Goal: Transaction & Acquisition: Obtain resource

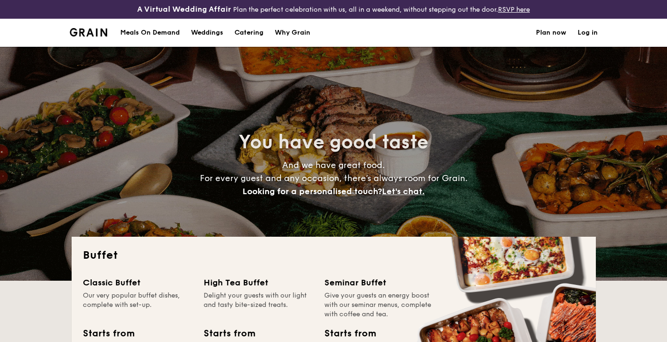
select select
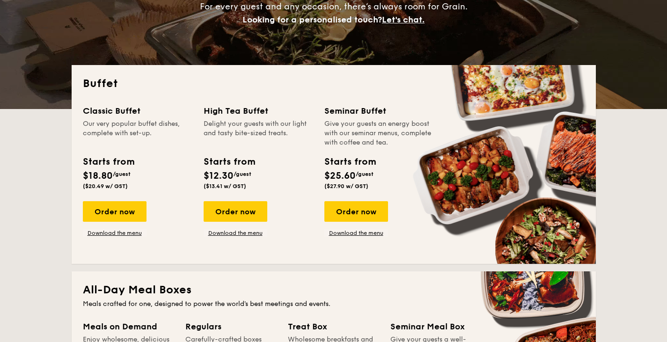
scroll to position [172, 0]
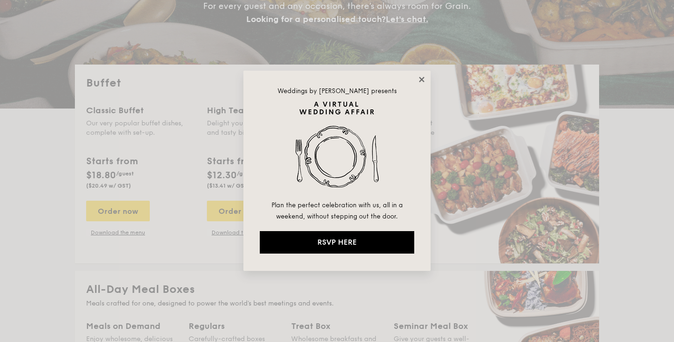
click at [423, 76] on icon at bounding box center [422, 79] width 8 height 8
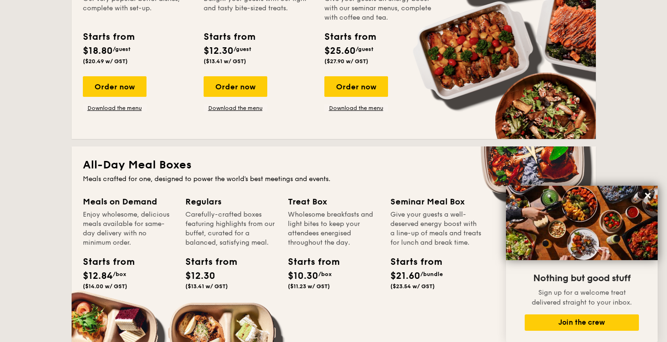
scroll to position [330, 0]
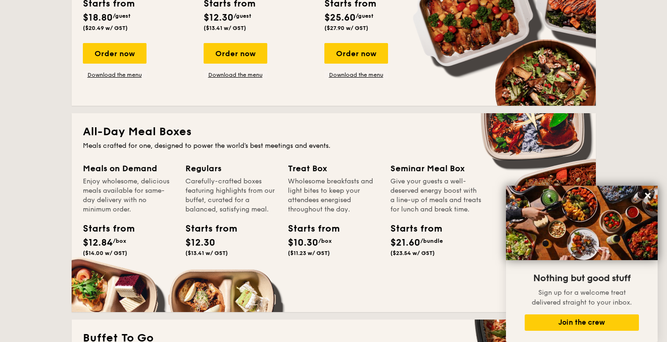
drag, startPoint x: 200, startPoint y: 168, endPoint x: 378, endPoint y: 207, distance: 181.7
click at [378, 207] on div "Meals on Demand Enjoy wholesome, delicious meals available for same-day deliver…" at bounding box center [334, 231] width 502 height 139
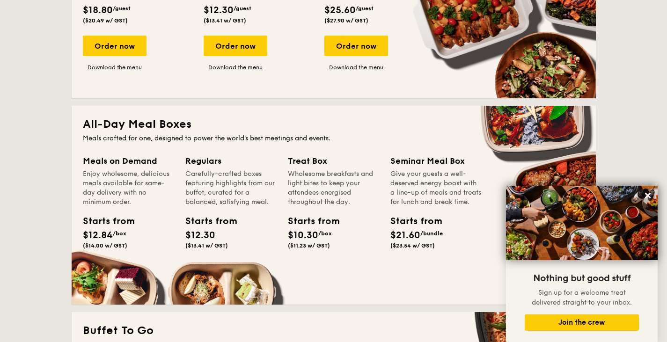
click at [328, 240] on div "Starts from $10.30 /box ($11.23 w/ GST)" at bounding box center [309, 231] width 42 height 35
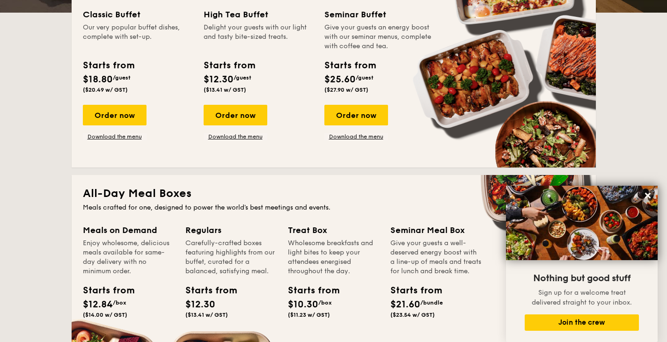
scroll to position [268, 0]
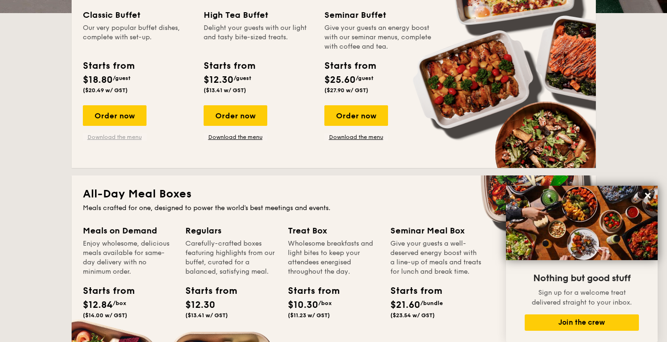
click at [126, 135] on link "Download the menu" at bounding box center [115, 136] width 64 height 7
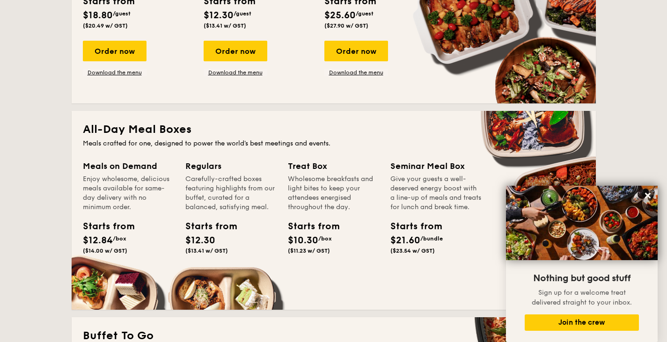
scroll to position [395, 0]
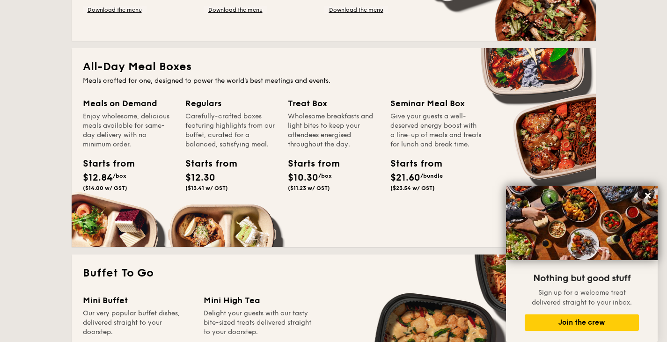
click at [415, 103] on div "Seminar Meal Box" at bounding box center [435, 103] width 91 height 13
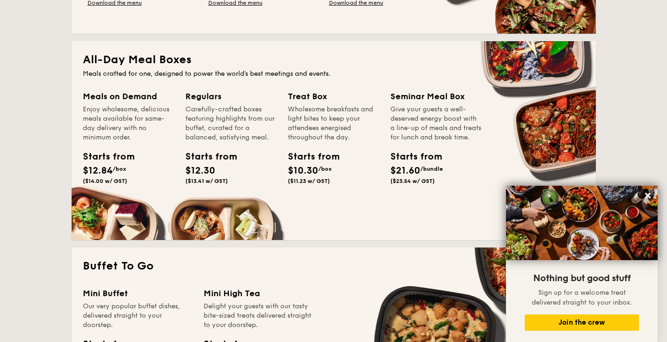
scroll to position [403, 0]
click at [103, 215] on div "Meals on Demand Enjoy wholesome, delicious meals available for same-day deliver…" at bounding box center [334, 158] width 502 height 139
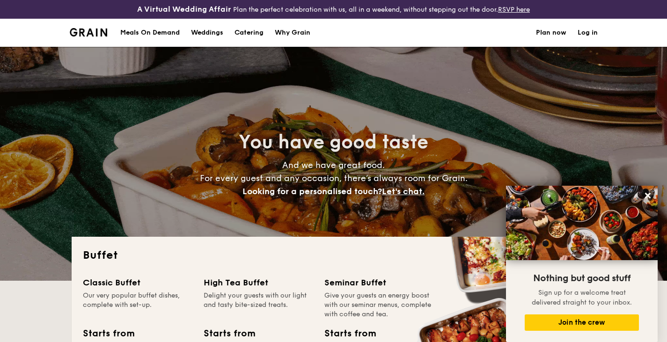
click at [164, 35] on div "Meals On Demand" at bounding box center [149, 33] width 59 height 28
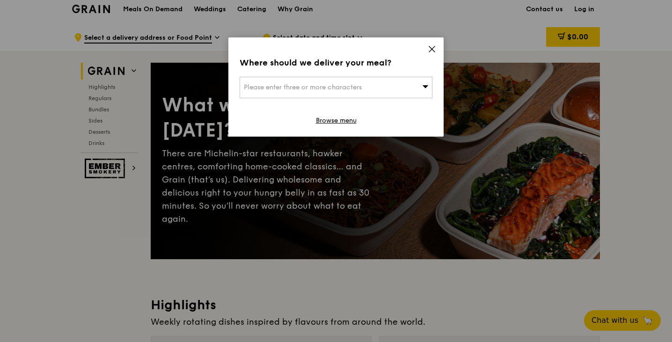
click at [434, 49] on icon at bounding box center [432, 49] width 8 height 8
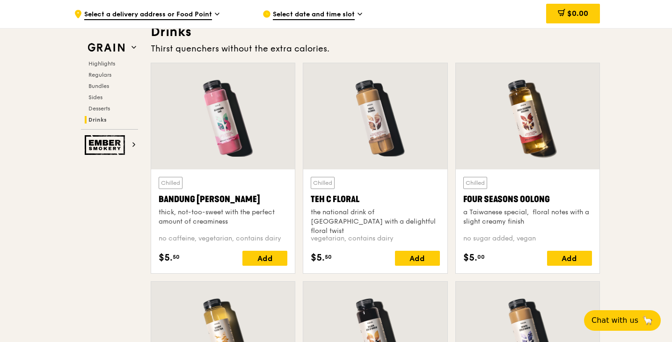
scroll to position [3285, 0]
